Goal: Task Accomplishment & Management: Manage account settings

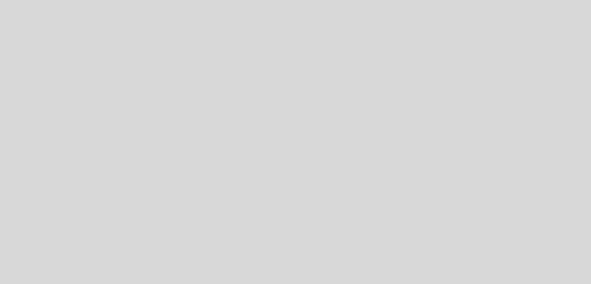
select select "pt"
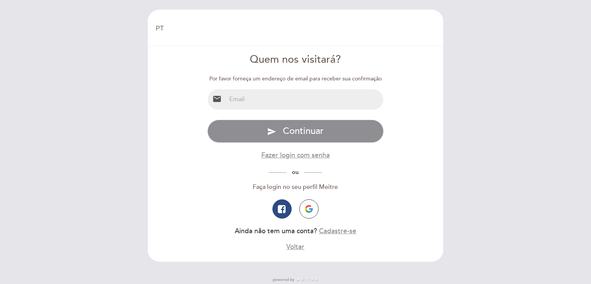
click at [275, 104] on input "email" at bounding box center [304, 99] width 157 height 20
type input "[EMAIL_ADDRESS][DOMAIN_NAME]"
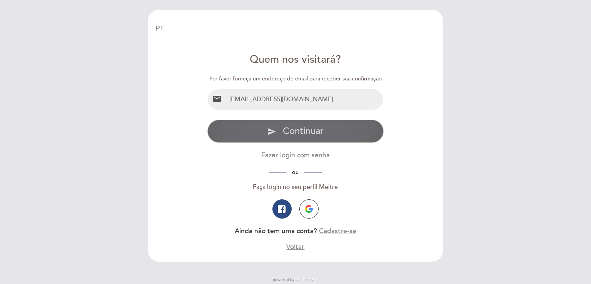
click at [305, 130] on span "Continuar" at bounding box center [303, 130] width 41 height 11
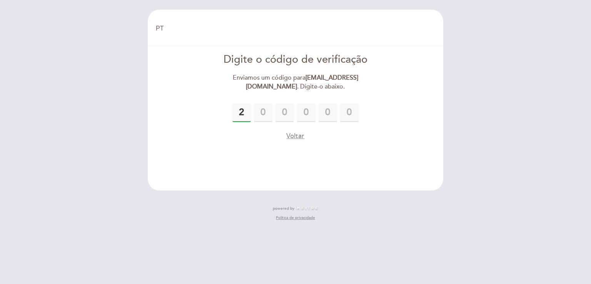
type input "2"
type input "6"
type input "3"
type input "5"
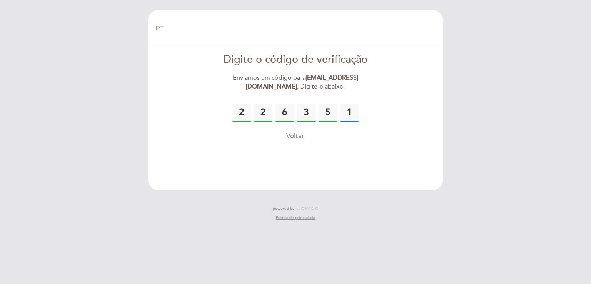
type input "1"
